Goal: Information Seeking & Learning: Learn about a topic

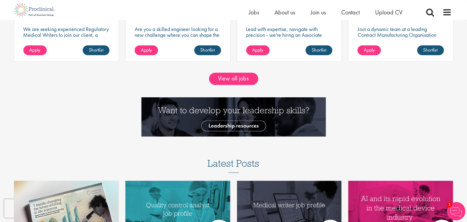
scroll to position [614, 0]
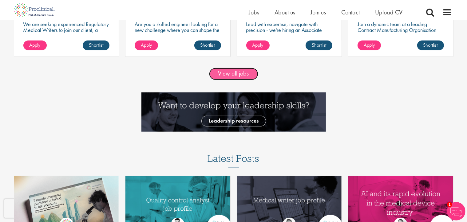
click at [235, 74] on link "View all jobs" at bounding box center [233, 74] width 49 height 12
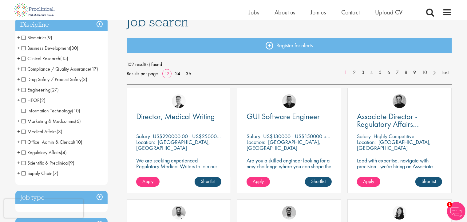
scroll to position [61, 0]
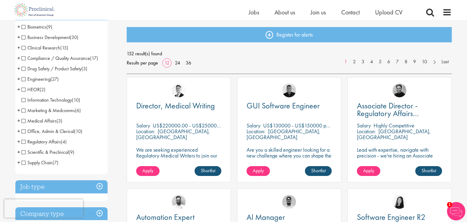
click at [23, 121] on span "Medical Affairs" at bounding box center [38, 121] width 35 height 6
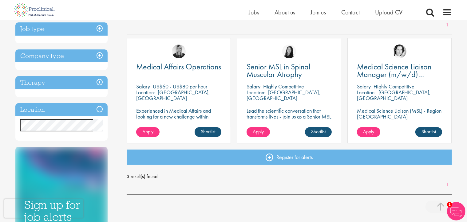
scroll to position [92, 0]
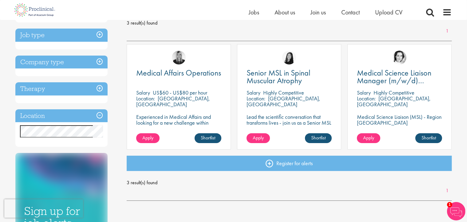
click at [192, 105] on div "Location: Redwood City, USA" at bounding box center [178, 102] width 85 height 12
click at [168, 123] on p "Experienced in Medical Affairs and looking for a new challenge within operation…" at bounding box center [178, 128] width 85 height 29
click at [206, 139] on link "Shortlist" at bounding box center [207, 138] width 27 height 10
click at [206, 139] on link "Shortlisted" at bounding box center [205, 138] width 32 height 10
click at [174, 73] on span "Medical Affairs Operations" at bounding box center [178, 73] width 85 height 10
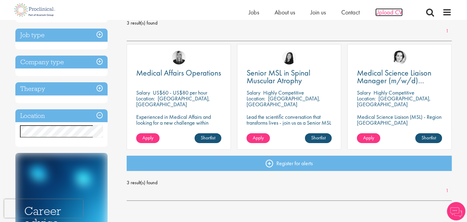
click at [386, 11] on span "Upload CV" at bounding box center [388, 12] width 27 height 8
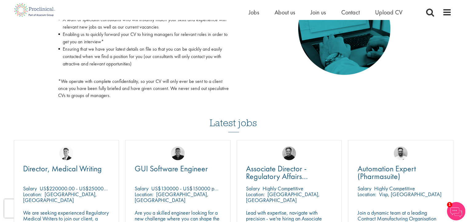
scroll to position [369, 0]
